Goal: Check status: Check status

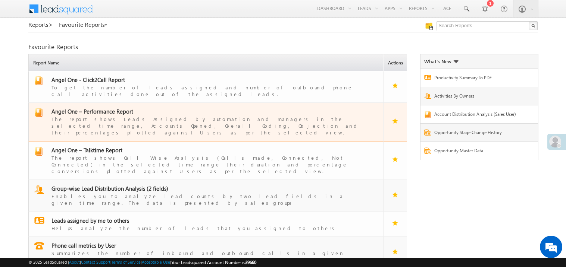
click at [102, 108] on span "Angel One – Performance Report" at bounding box center [92, 111] width 82 height 7
